Goal: Information Seeking & Learning: Learn about a topic

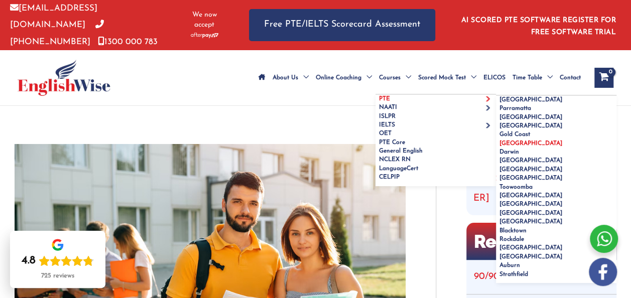
click at [500, 147] on span "[GEOGRAPHIC_DATA]" at bounding box center [531, 144] width 63 height 6
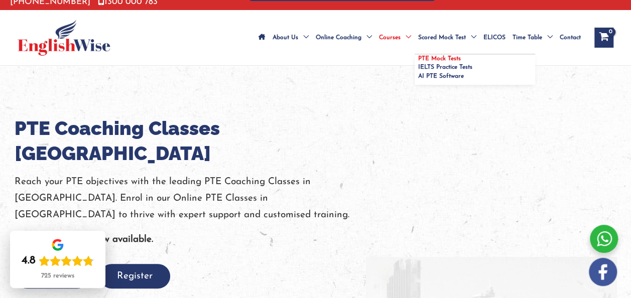
scroll to position [37, 0]
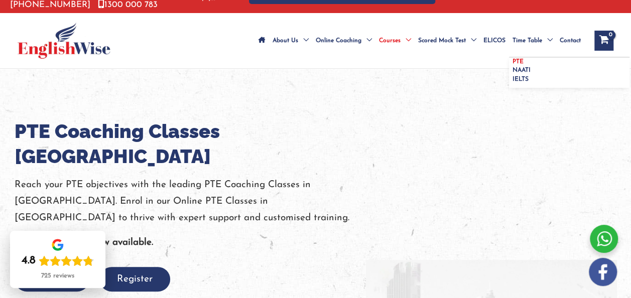
click at [513, 59] on span "PTE" at bounding box center [518, 62] width 11 height 6
